Goal: Task Accomplishment & Management: Manage account settings

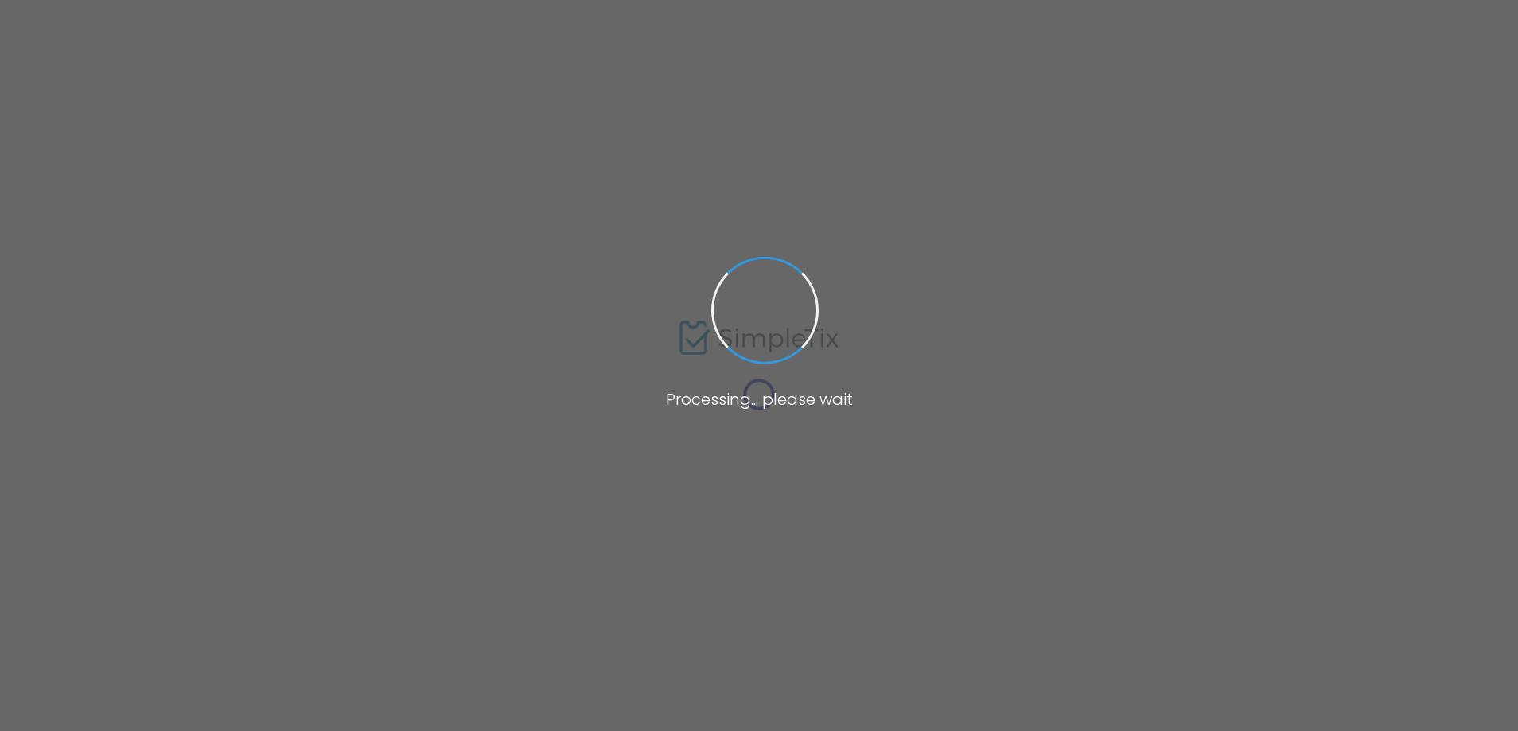
type input "Pollywog Station Lavender Farm Tour Ticket"
type textarea "Embark on a sensory journey through our enchanting lavender farm nestled in the…"
type input "Buy Tickets"
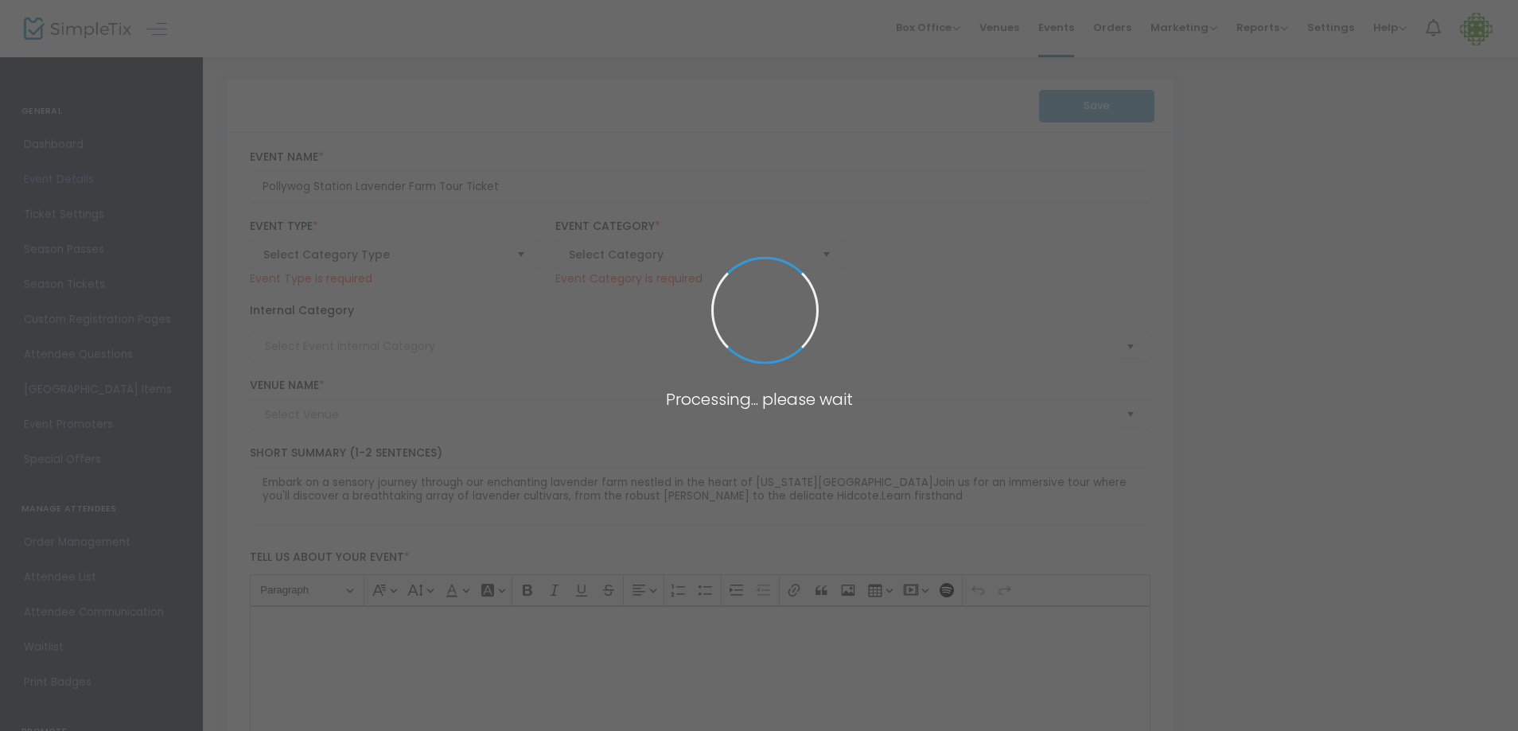
type input "Pollywog Station [GEOGRAPHIC_DATA]"
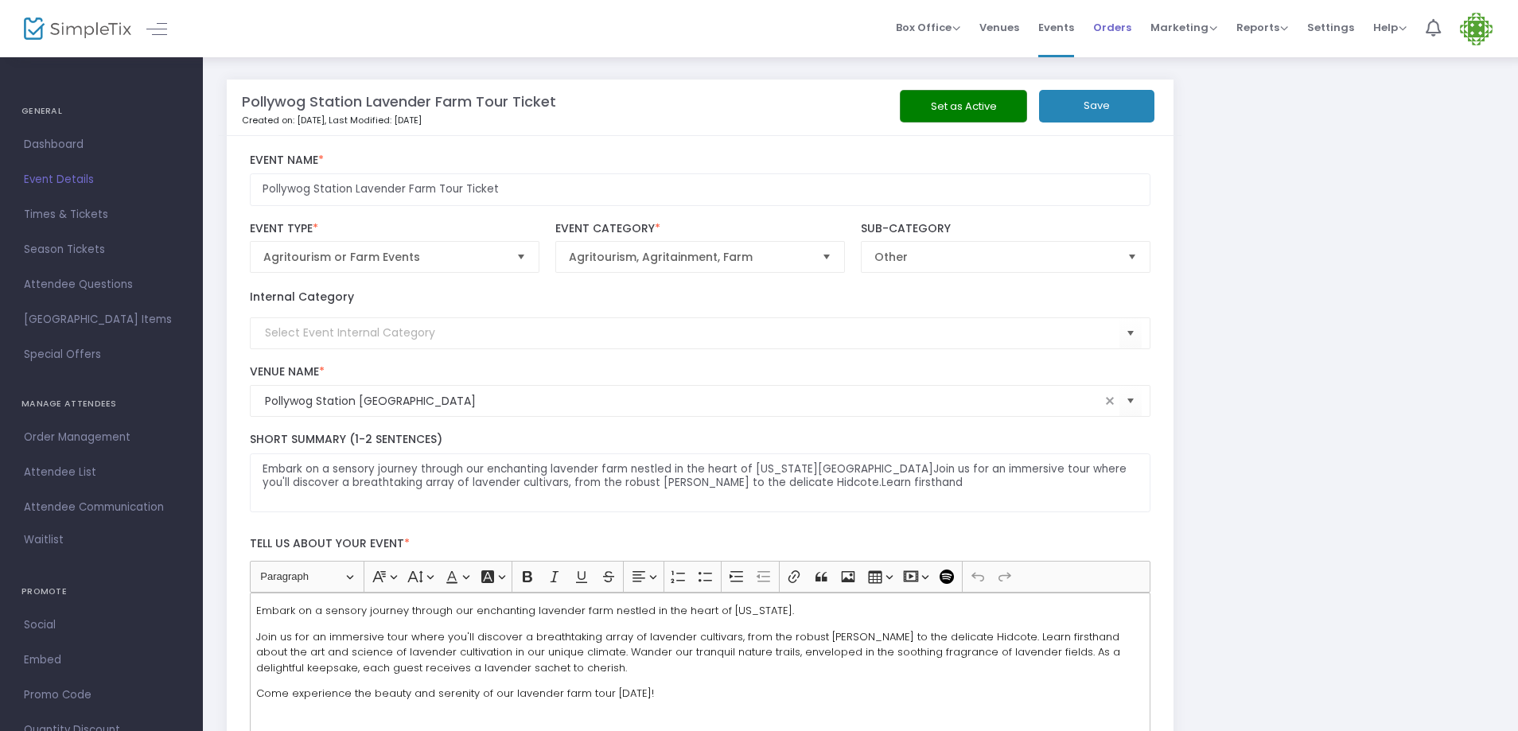
click at [1121, 23] on span "Orders" at bounding box center [1112, 27] width 38 height 41
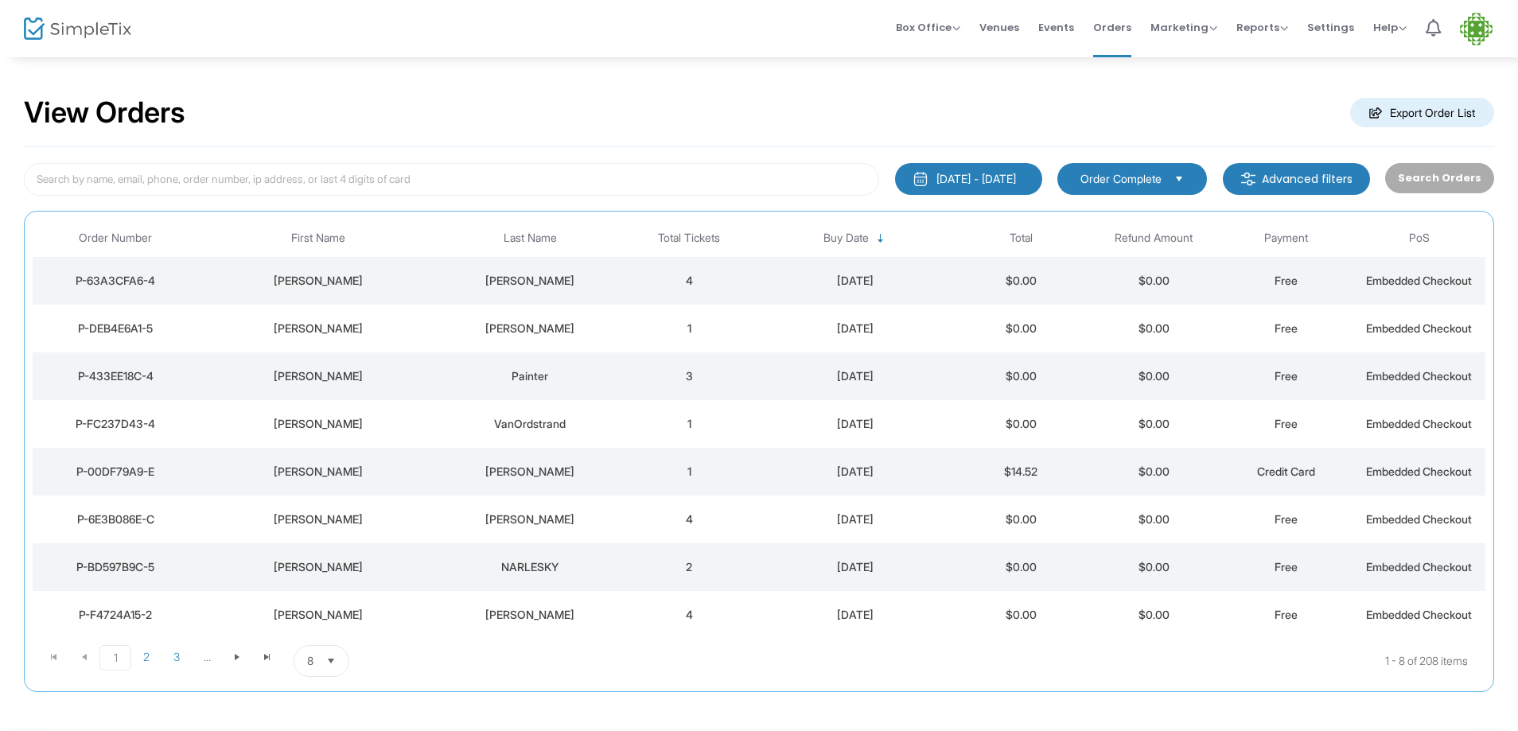
click at [534, 278] on div "[PERSON_NAME]" at bounding box center [530, 281] width 177 height 16
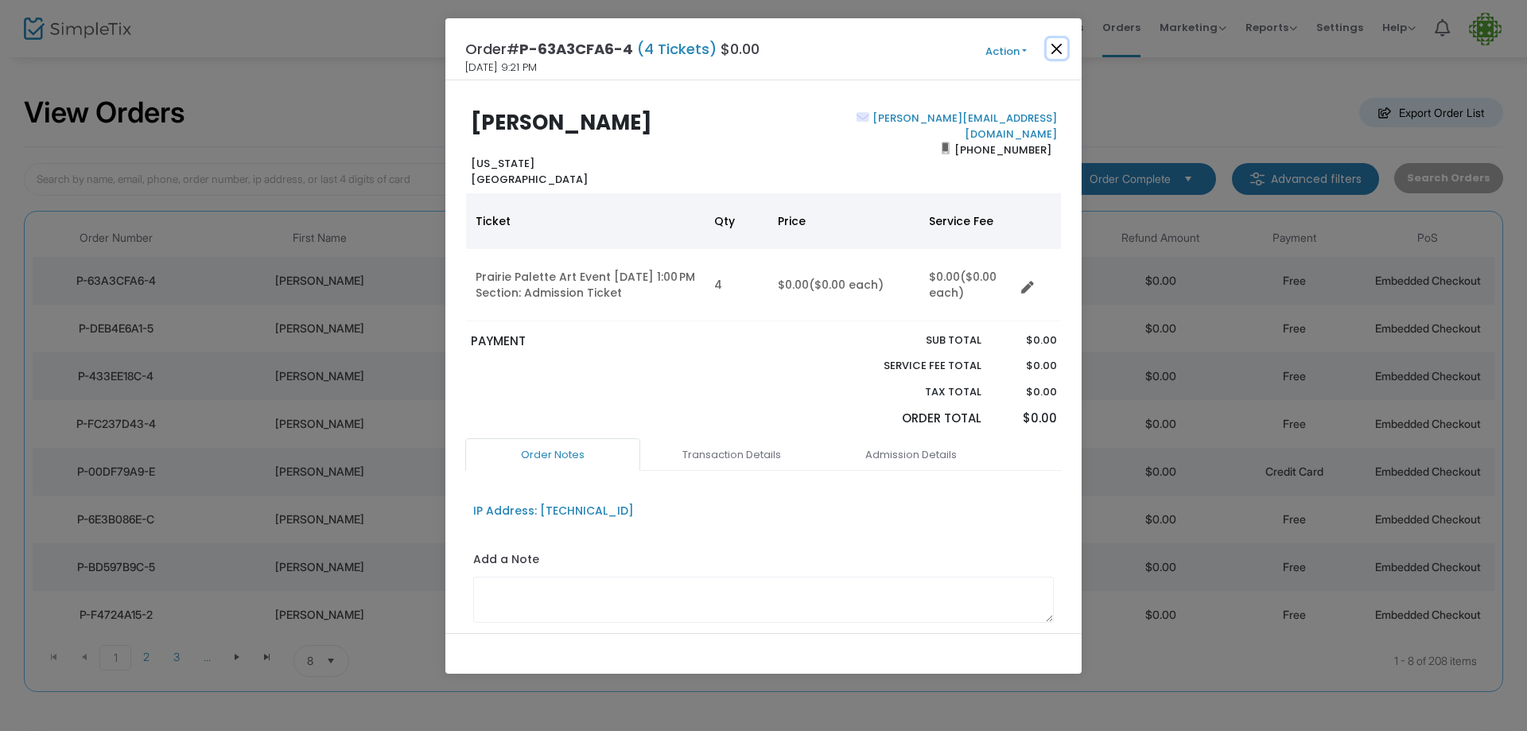
click at [1052, 44] on button "Close" at bounding box center [1057, 48] width 21 height 21
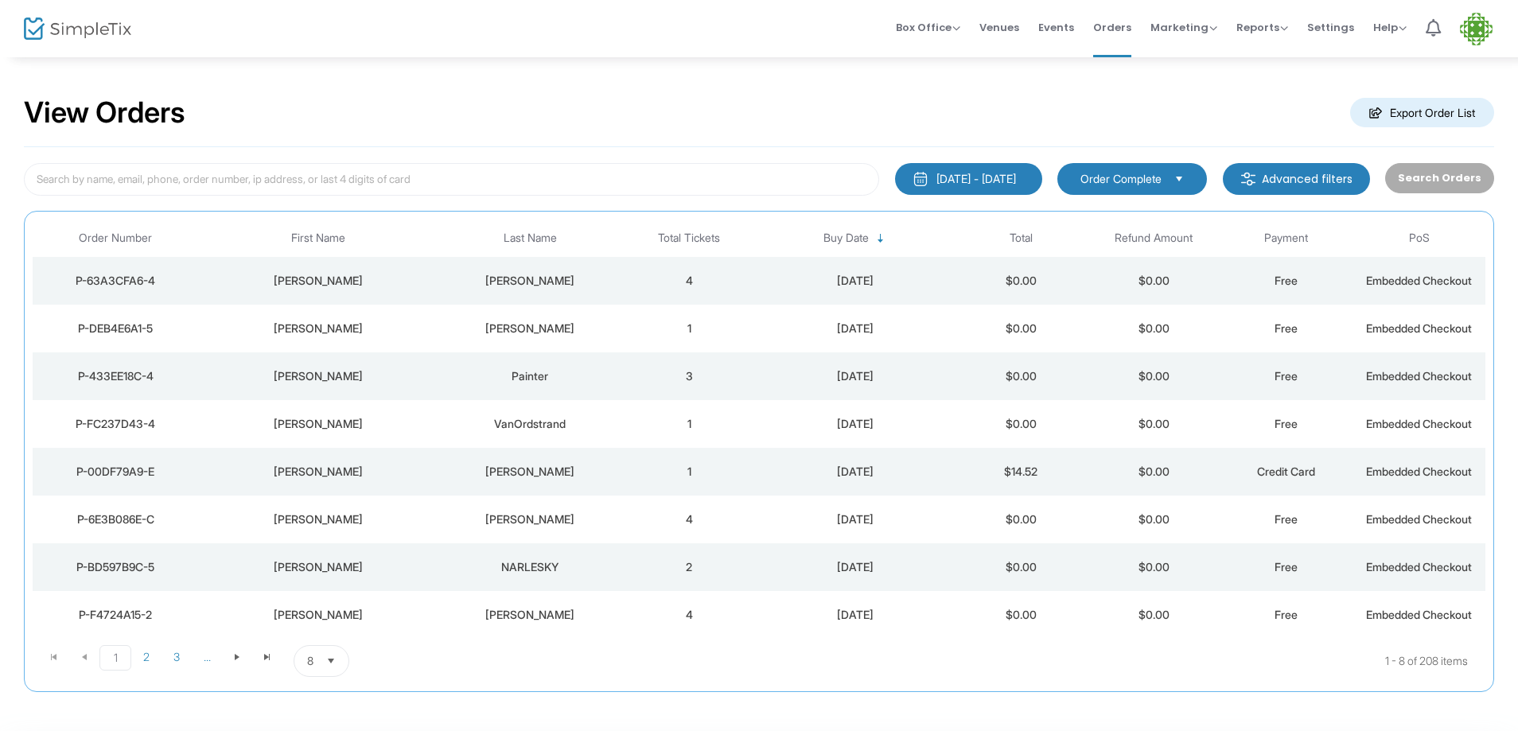
click at [691, 326] on td "1" at bounding box center [689, 329] width 133 height 48
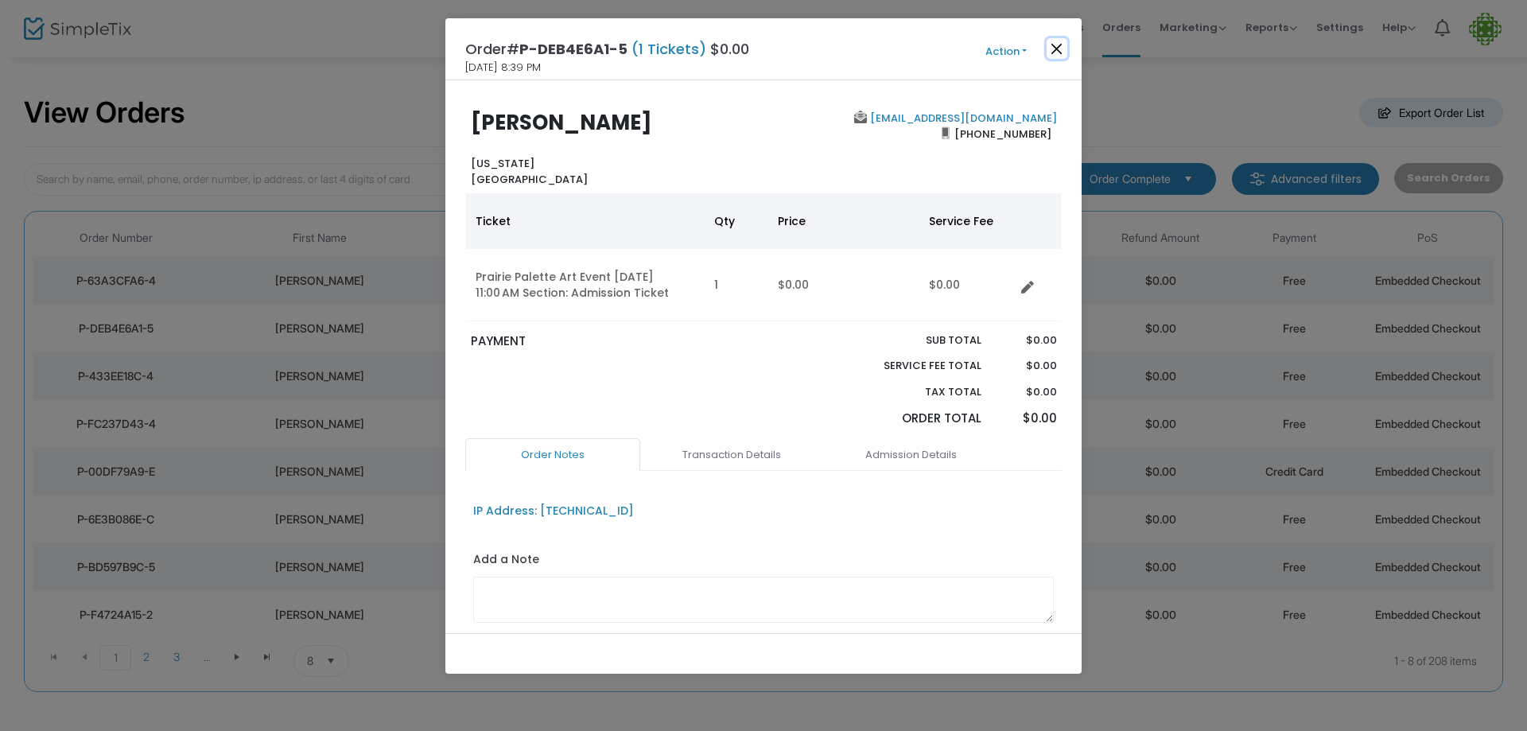
click at [1060, 45] on button "Close" at bounding box center [1057, 48] width 21 height 21
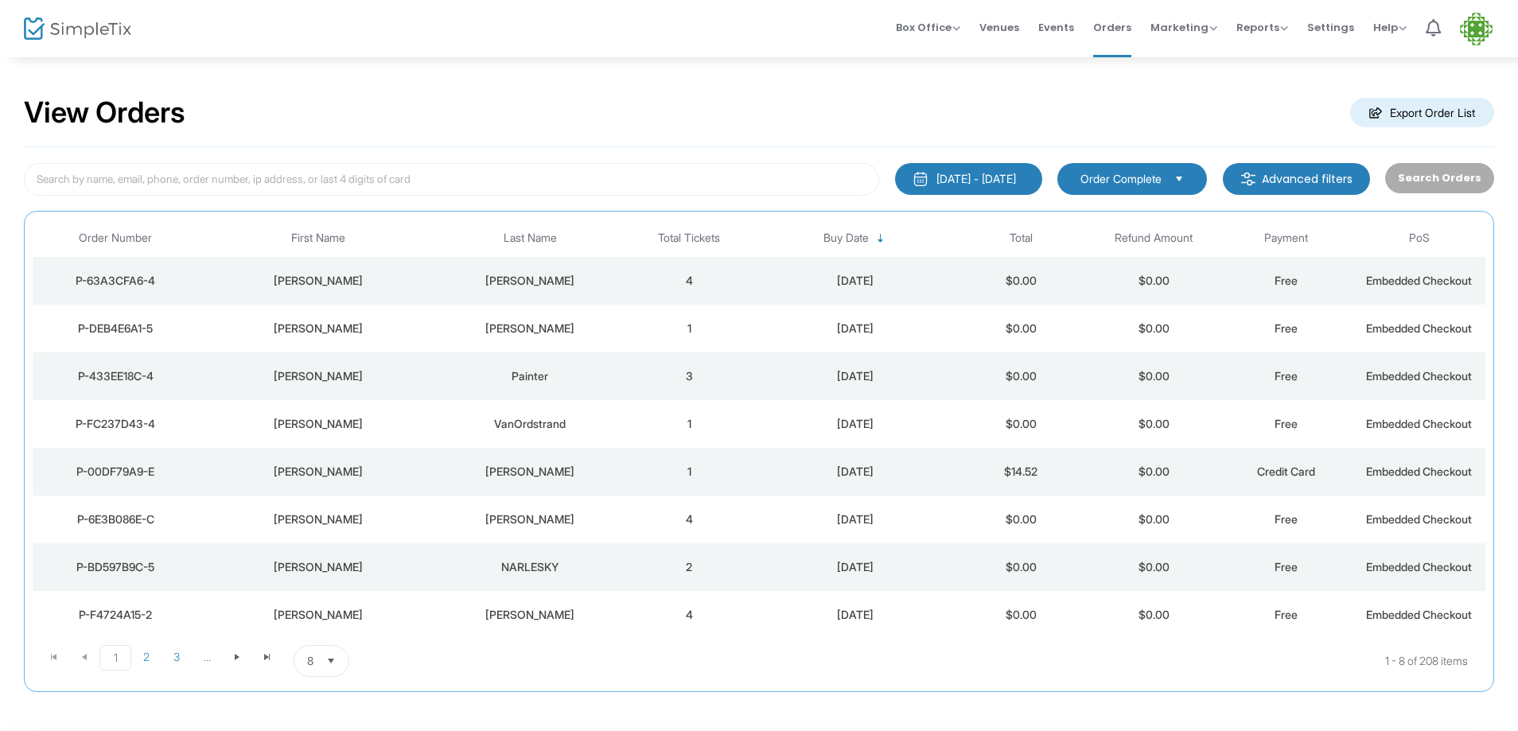
click at [688, 376] on td "3" at bounding box center [689, 376] width 133 height 48
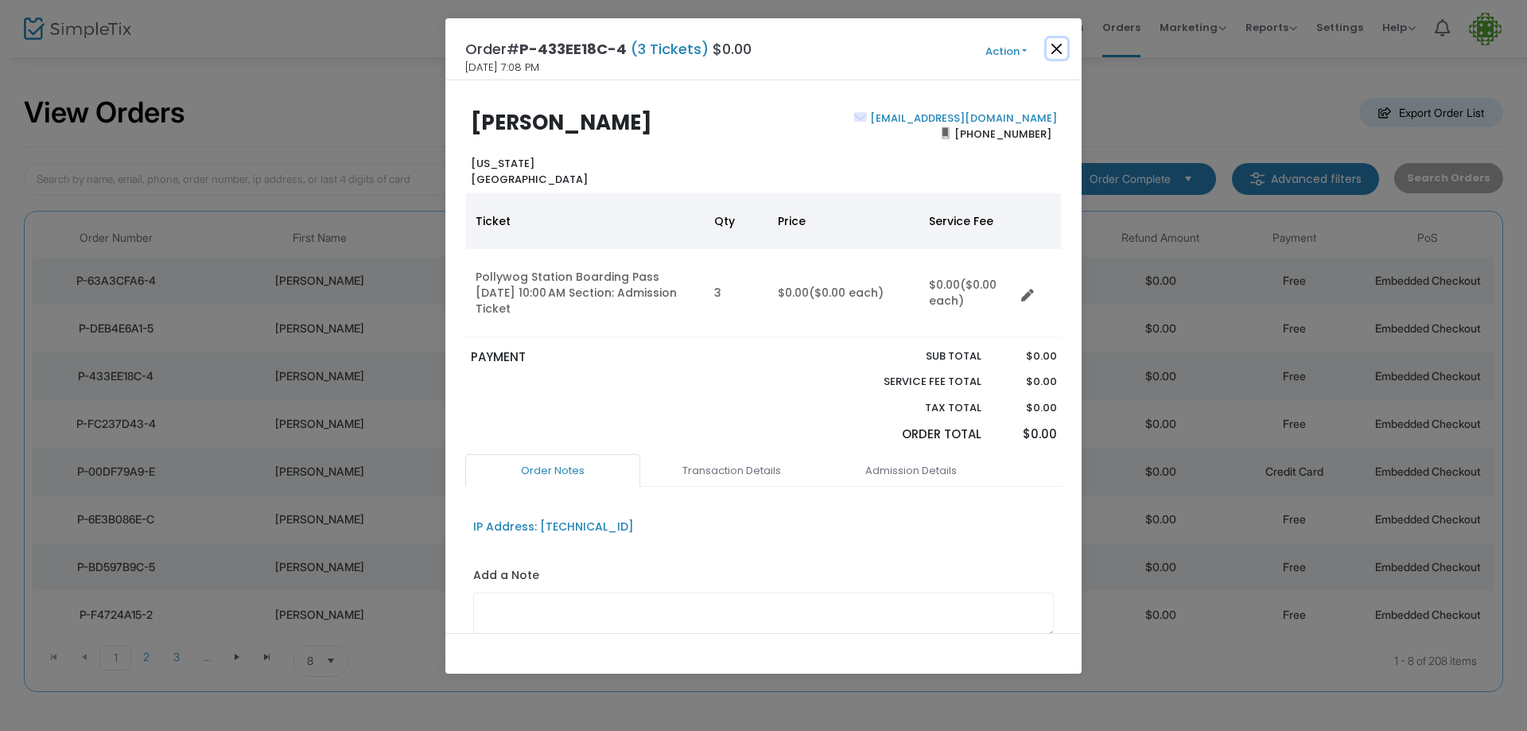
click at [1056, 49] on button "Close" at bounding box center [1057, 48] width 21 height 21
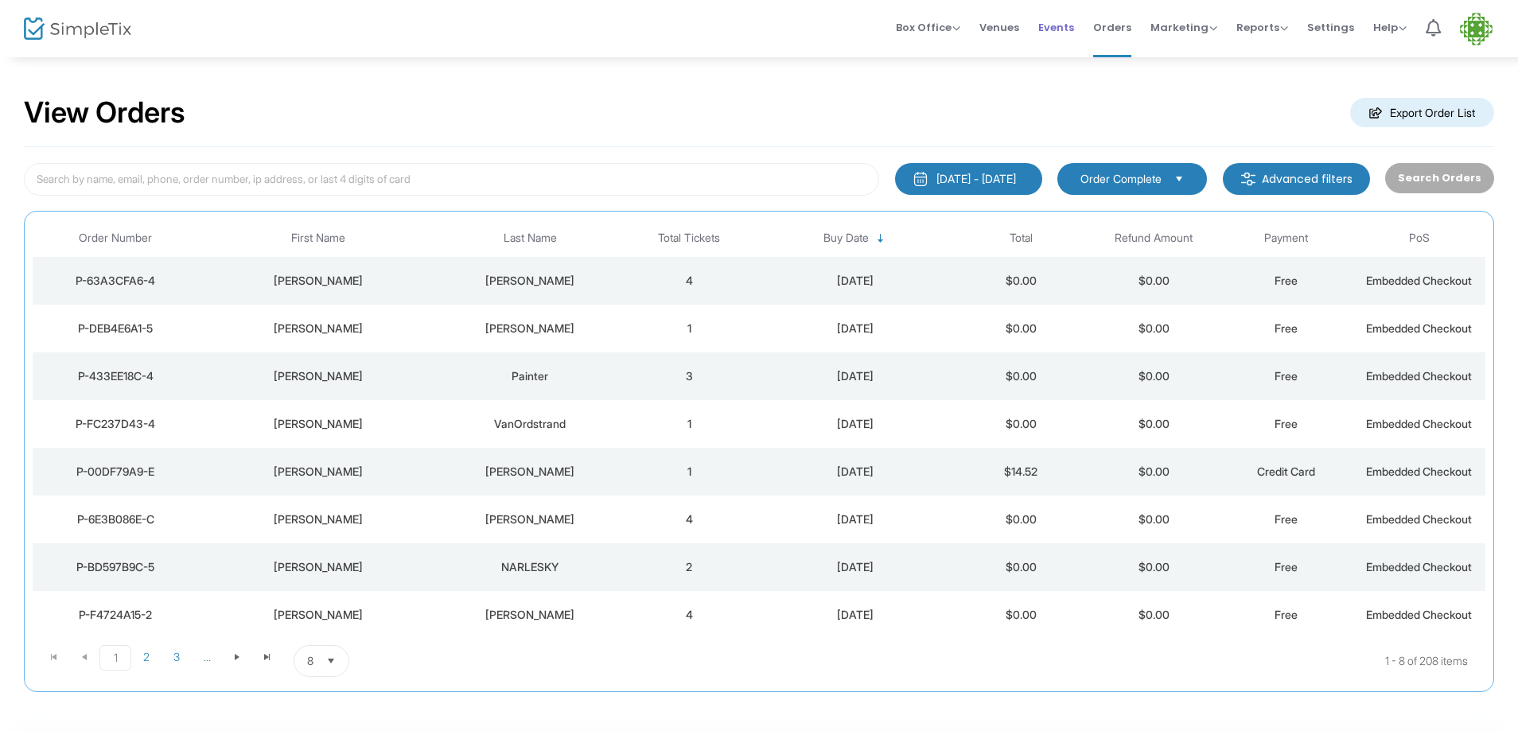
click at [1060, 32] on span "Events" at bounding box center [1056, 27] width 36 height 41
